Goal: Complete application form

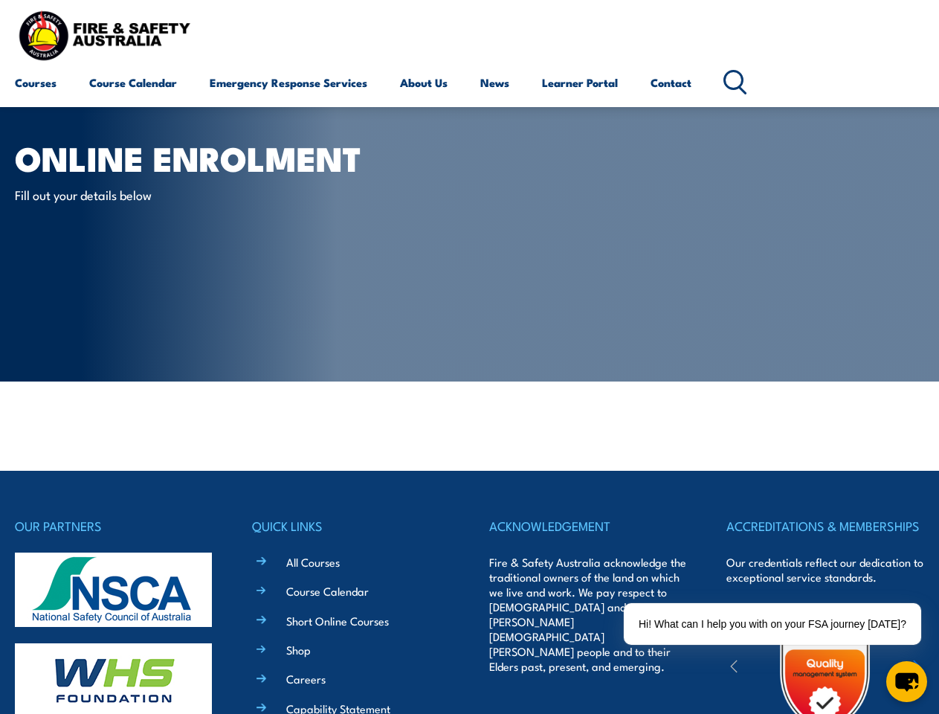
scroll to position [260, 0]
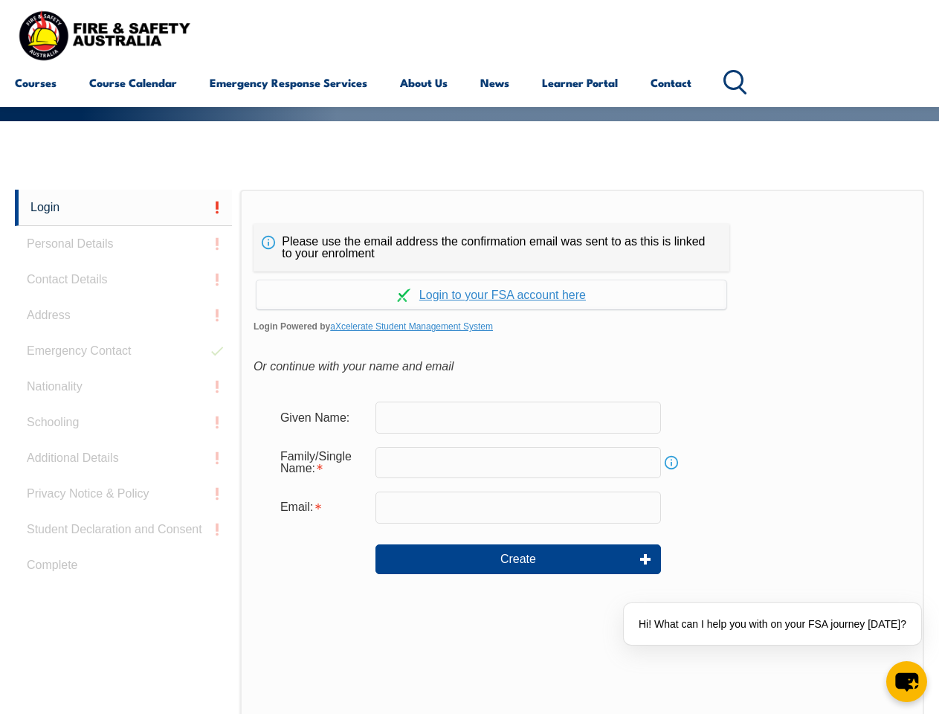
click at [469, 227] on div "Please use the email address the confirmation email was sent to as this is link…" at bounding box center [492, 248] width 476 height 48
click at [469, 451] on input "text" at bounding box center [519, 462] width 286 height 31
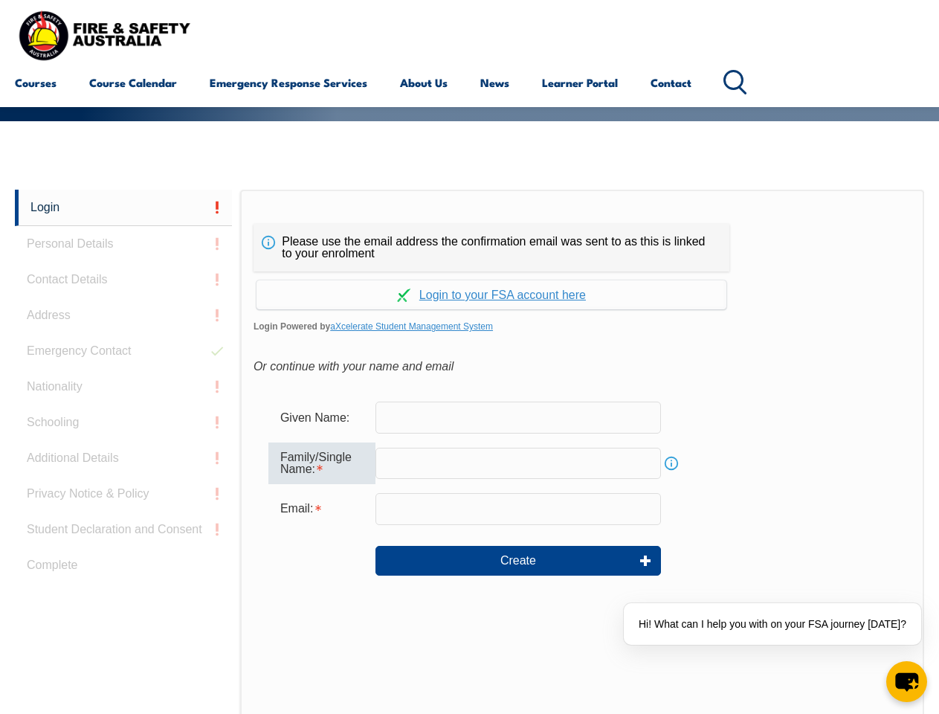
click at [123, 207] on link "Login" at bounding box center [123, 208] width 217 height 36
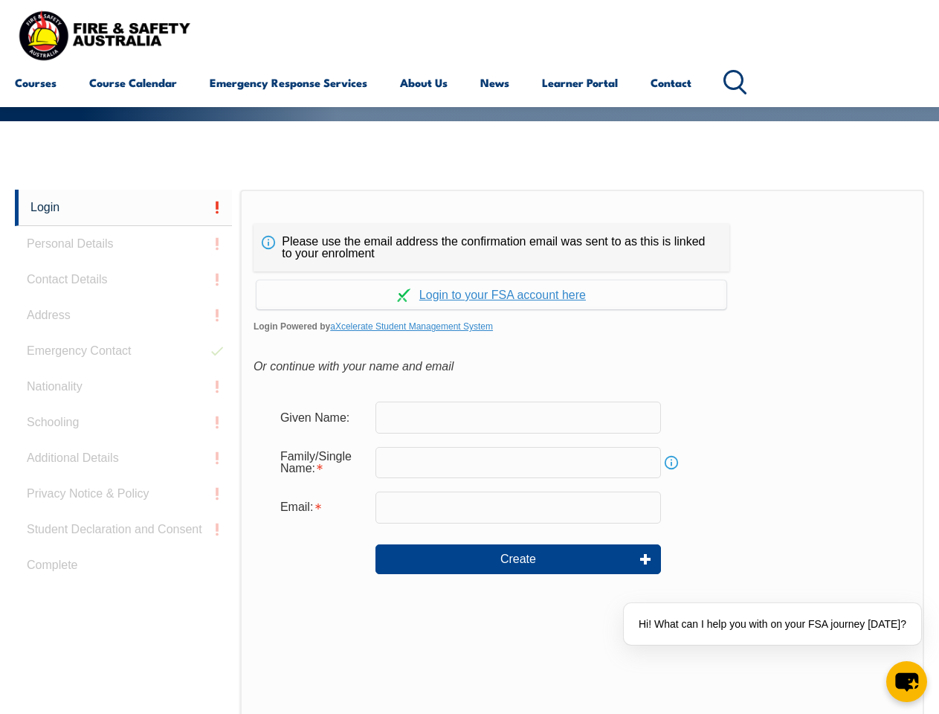
click at [123, 244] on div "Login Personal Details Contact Details Address Emergency Contact Nationality Sc…" at bounding box center [127, 561] width 225 height 743
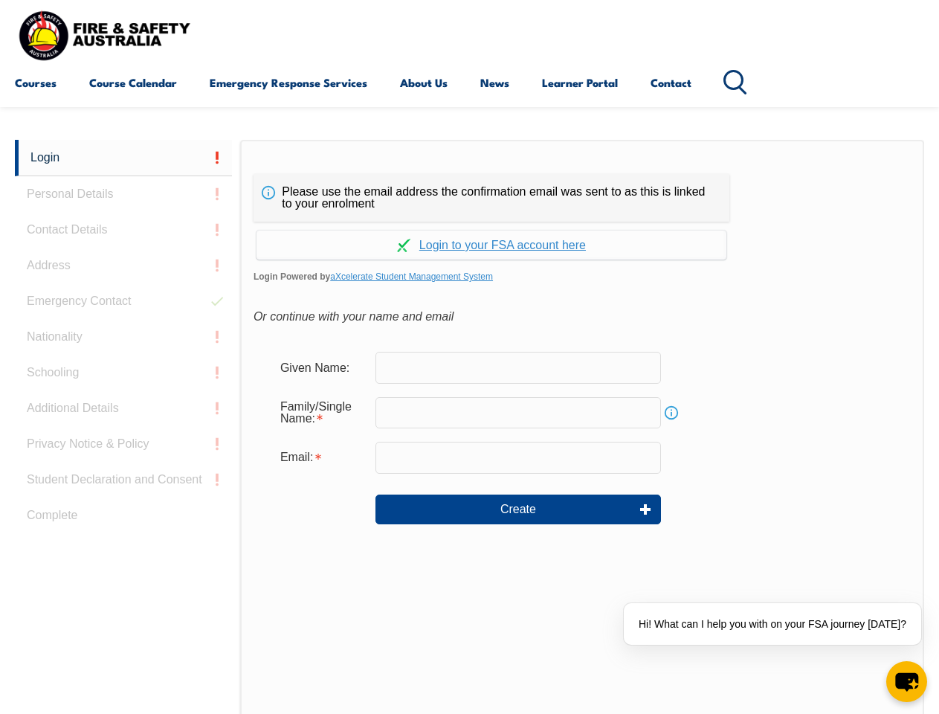
click at [123, 280] on div "Login Personal Details Contact Details Address Emergency Contact Nationality Sc…" at bounding box center [127, 511] width 225 height 743
click at [123, 315] on div "Login Personal Details Contact Details Address Emergency Contact Nationality Sc…" at bounding box center [127, 511] width 225 height 743
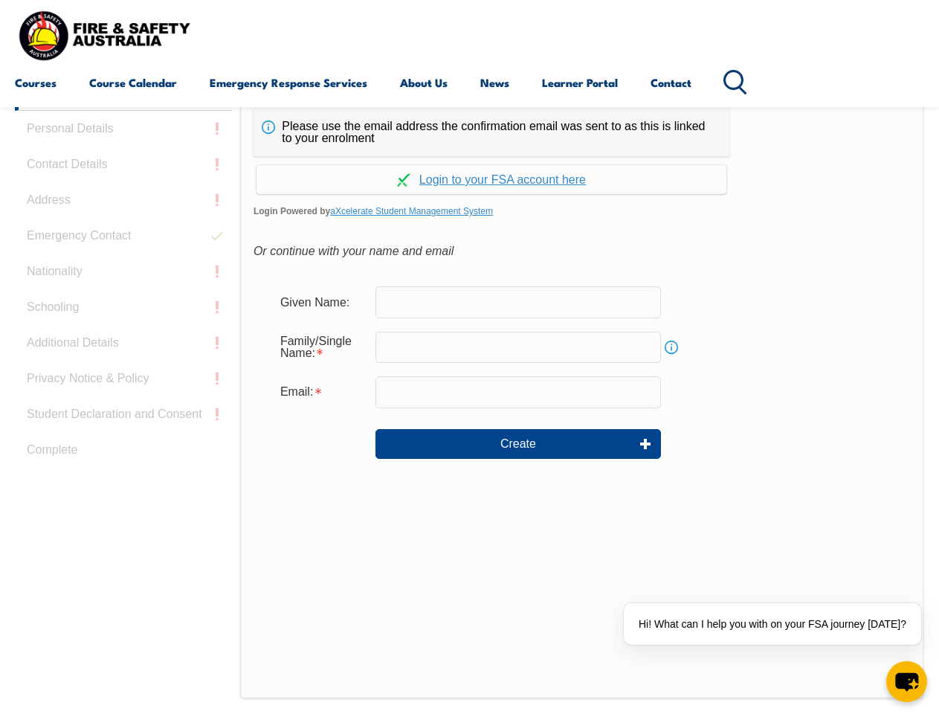
click at [123, 351] on div "Login Personal Details Contact Details Address Emergency Contact Nationality Sc…" at bounding box center [127, 445] width 225 height 743
click at [123, 387] on div "Login Personal Details Contact Details Address Emergency Contact Nationality Sc…" at bounding box center [127, 445] width 225 height 743
click at [123, 422] on div "Login Personal Details Contact Details Address Emergency Contact Nationality Sc…" at bounding box center [127, 445] width 225 height 743
click at [123, 458] on div "Login Personal Details Contact Details Address Emergency Contact Nationality Sc…" at bounding box center [127, 445] width 225 height 743
